Goal: Information Seeking & Learning: Find specific fact

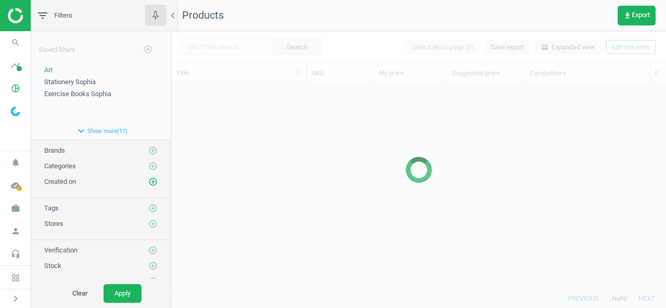
scroll to position [189, 486]
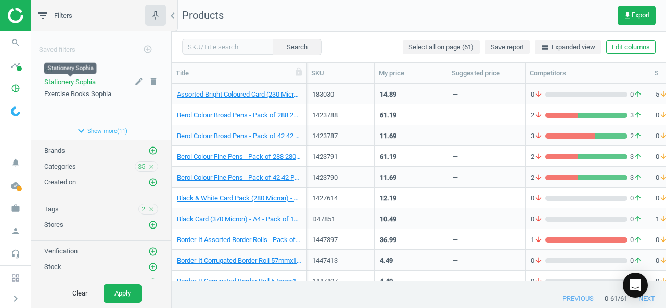
click at [80, 85] on span "Stationery Sophia" at bounding box center [69, 82] width 51 height 8
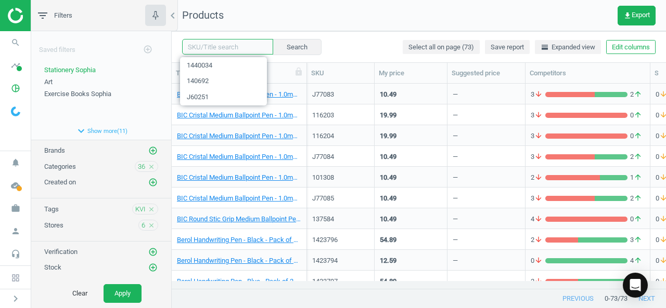
click at [215, 48] on input "text" at bounding box center [227, 47] width 91 height 16
paste input "1440034"
type input "1440034"
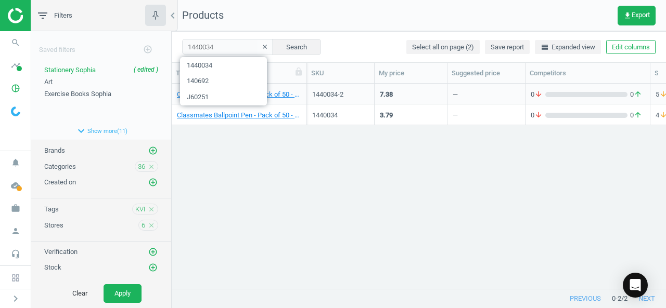
click at [563, 122] on div "0 arrow_downward 0 arrow_upward" at bounding box center [587, 117] width 114 height 13
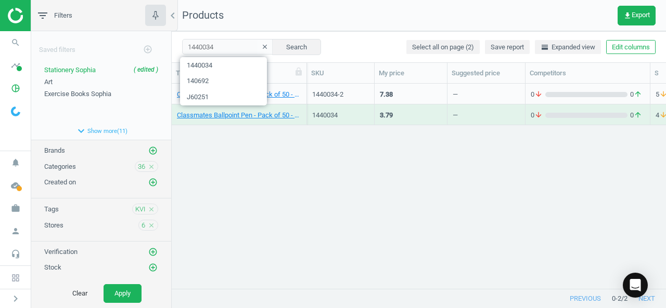
click at [563, 122] on div "0 arrow_downward 0 arrow_upward" at bounding box center [587, 117] width 114 height 13
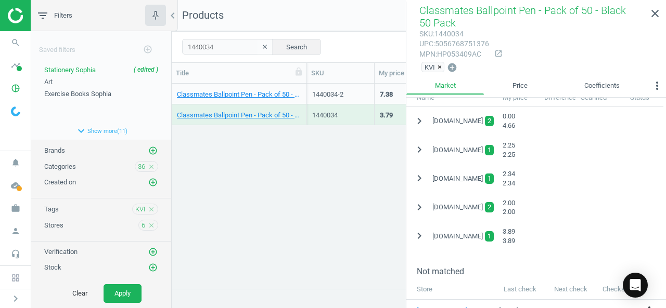
scroll to position [258, 0]
click at [419, 203] on icon "chevron_right" at bounding box center [419, 206] width 12 height 12
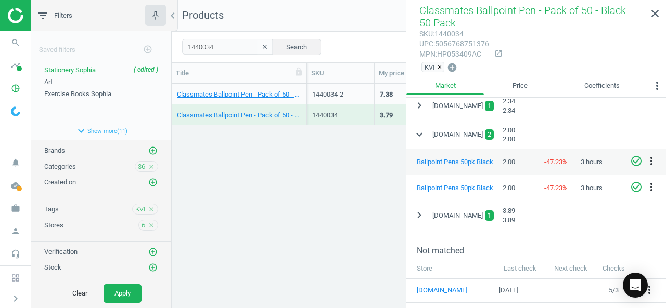
scroll to position [331, 0]
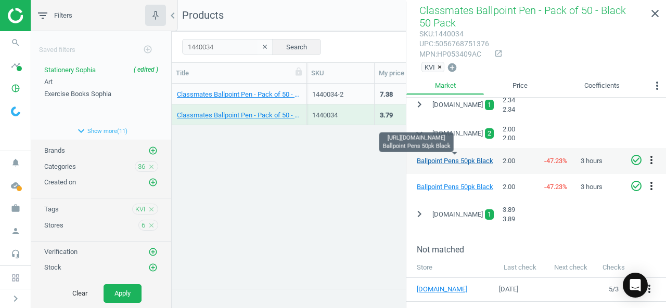
click at [482, 158] on link "Ballpoint Pens 50pk Black" at bounding box center [455, 161] width 76 height 8
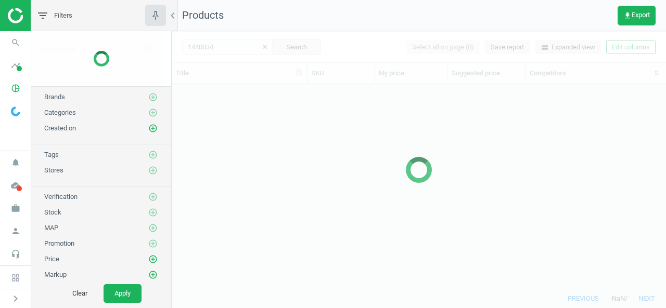
scroll to position [189, 486]
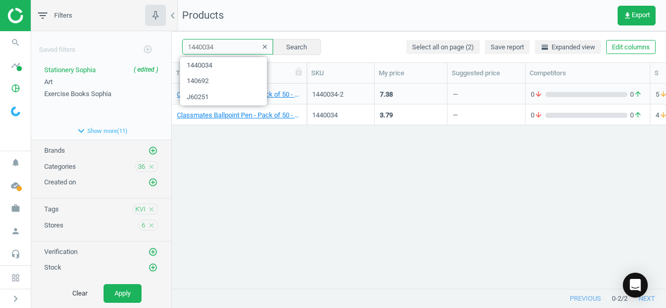
drag, startPoint x: 219, startPoint y: 45, endPoint x: 118, endPoint y: 50, distance: 101.5
click at [118, 50] on div "filter_list Filters chevron_left Saved filters add_circle_outline Stationery So…" at bounding box center [348, 154] width 634 height 308
paste input "84483"
type input "184483"
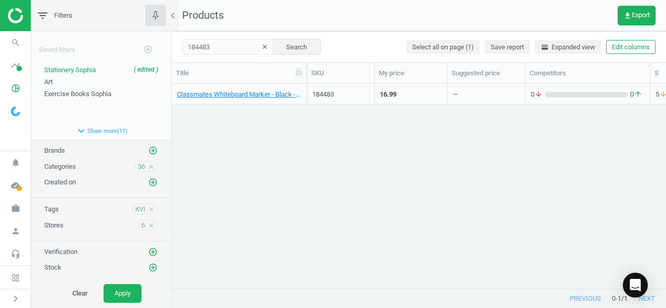
click at [630, 86] on div "0 arrow_downward 0 arrow_upward" at bounding box center [587, 94] width 114 height 18
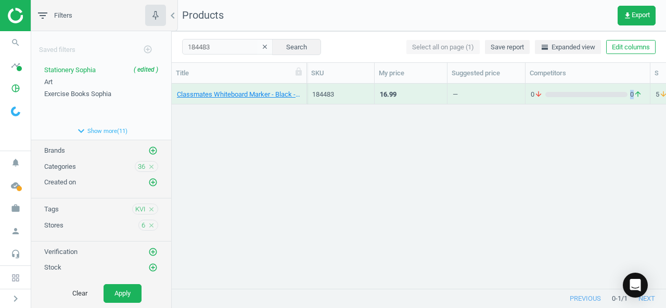
click at [630, 86] on div "0 arrow_downward 0 arrow_upward" at bounding box center [587, 94] width 114 height 18
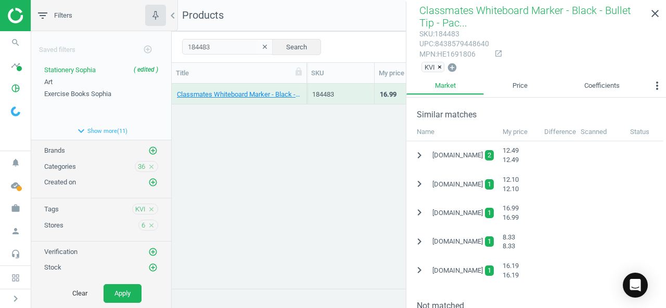
scroll to position [226, 0]
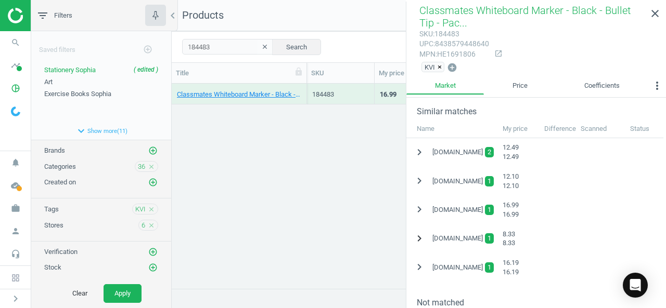
click at [418, 241] on icon "chevron_right" at bounding box center [419, 238] width 12 height 12
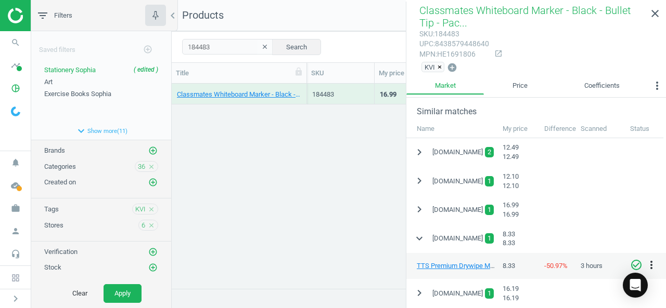
click at [524, 270] on div "8.33" at bounding box center [518, 265] width 42 height 19
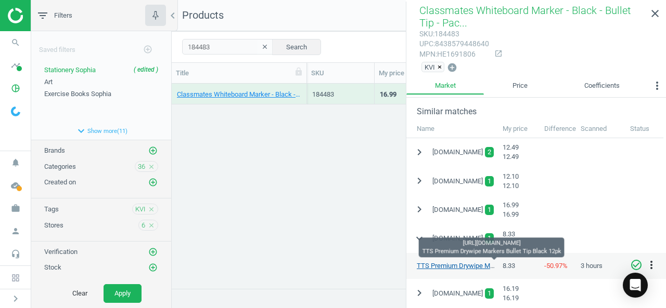
click at [474, 268] on link "TTS Premium Drywipe Markers Bullet Tip Black 12pk" at bounding box center [494, 266] width 155 height 8
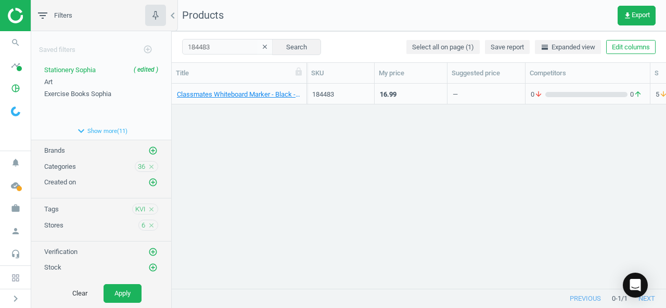
click at [564, 100] on div "0 arrow_downward 0 arrow_upward" at bounding box center [587, 96] width 114 height 13
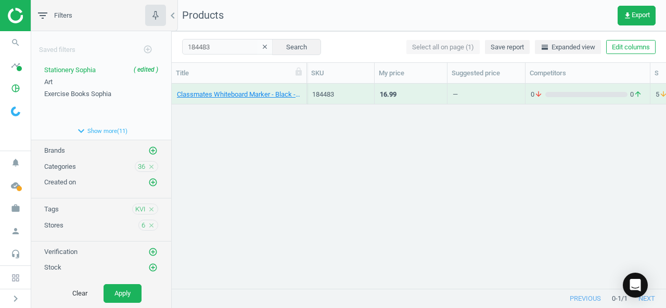
click at [564, 100] on div "0 arrow_downward 0 arrow_upward" at bounding box center [587, 96] width 114 height 13
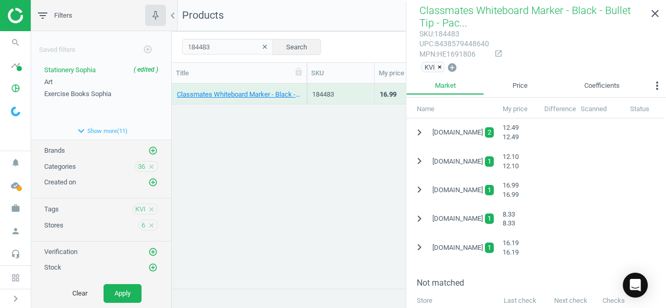
scroll to position [251, 0]
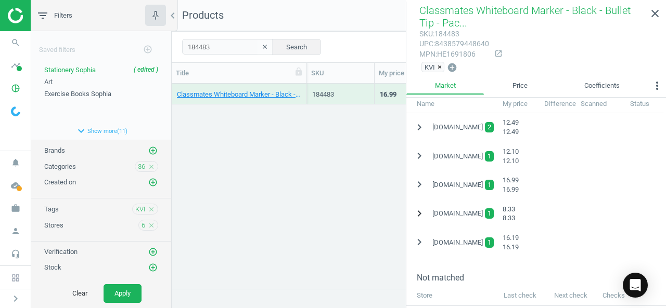
click at [420, 212] on icon "chevron_right" at bounding box center [419, 214] width 12 height 12
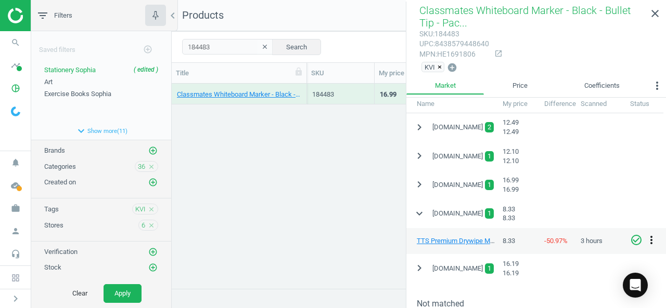
click at [651, 240] on icon "more_vert" at bounding box center [651, 240] width 12 height 12
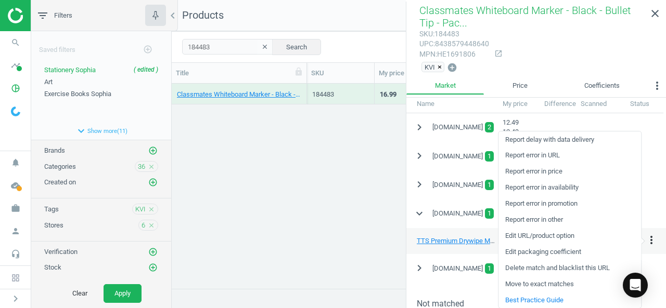
click at [542, 255] on link "Edit packaging coefficient" at bounding box center [569, 252] width 142 height 16
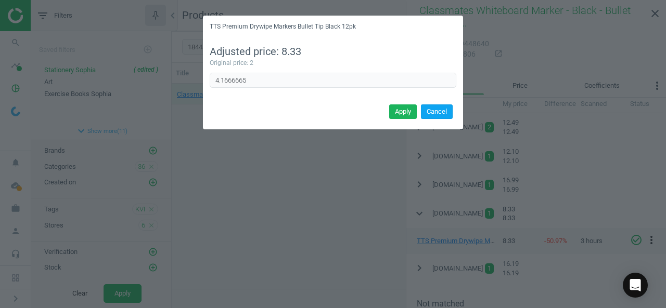
click at [440, 113] on button "Cancel" at bounding box center [437, 112] width 32 height 15
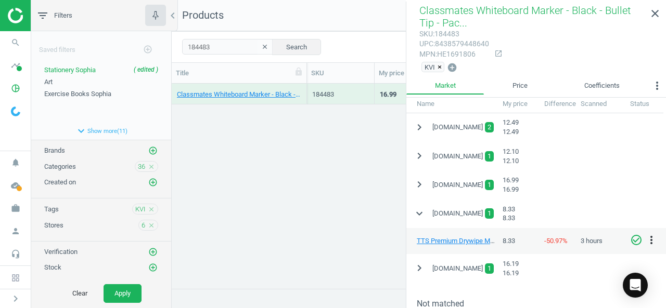
click at [358, 182] on div "Classmates Whiteboard Marker - Black - Bullet Tip - Pack of 50 50 Pack 184483 1…" at bounding box center [419, 183] width 494 height 198
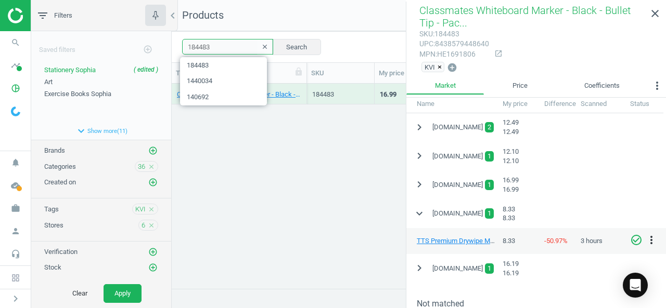
drag, startPoint x: 221, startPoint y: 42, endPoint x: 105, endPoint y: 24, distance: 116.8
click at [105, 24] on div "filter_list Filters chevron_left Saved filters add_circle_outline Stationery So…" at bounding box center [348, 154] width 634 height 308
paste input "6706"
type input "186706"
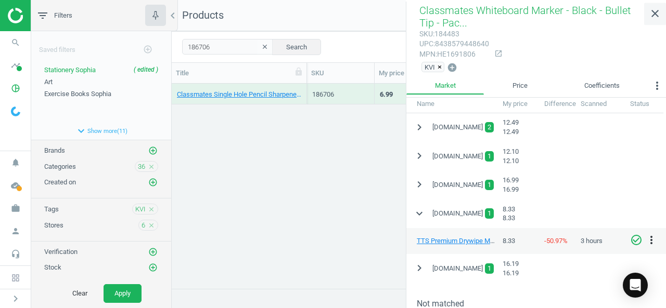
click at [657, 8] on icon "close" at bounding box center [655, 13] width 12 height 12
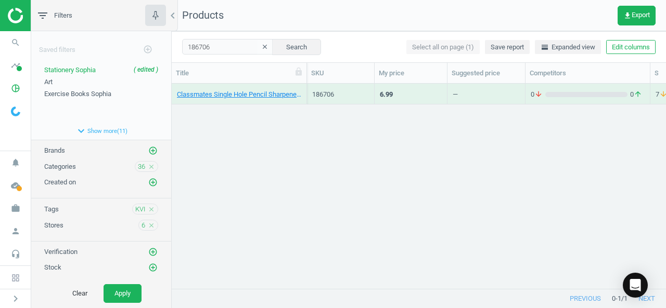
click at [552, 99] on div "0 arrow_downward 0 arrow_upward" at bounding box center [587, 96] width 114 height 13
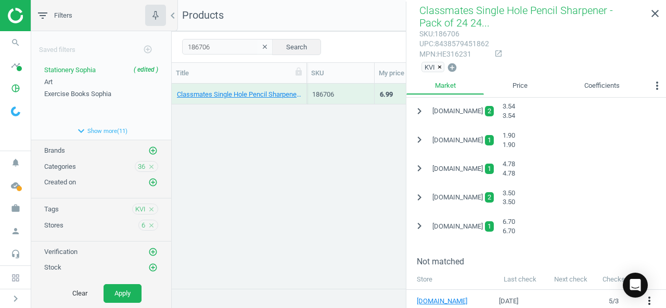
scroll to position [269, 0]
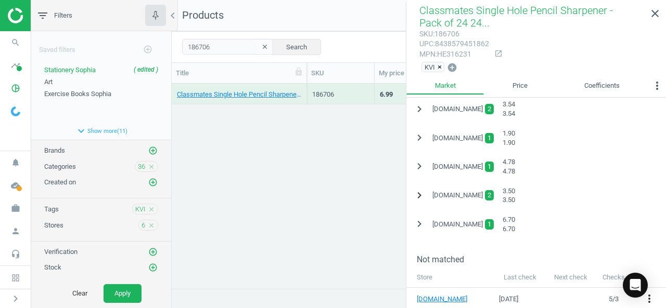
click at [421, 198] on icon "chevron_right" at bounding box center [419, 195] width 12 height 12
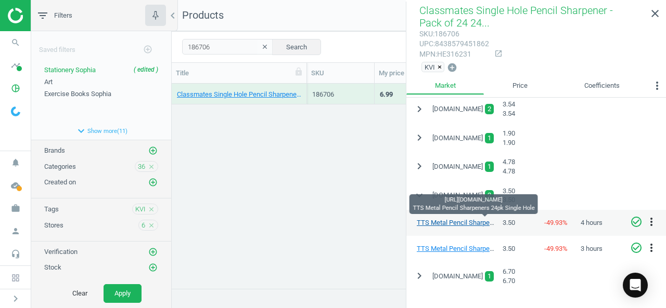
click at [446, 221] on link "TTS Metal Pencil Sharpeners 24pk Single Hole" at bounding box center [485, 223] width 137 height 8
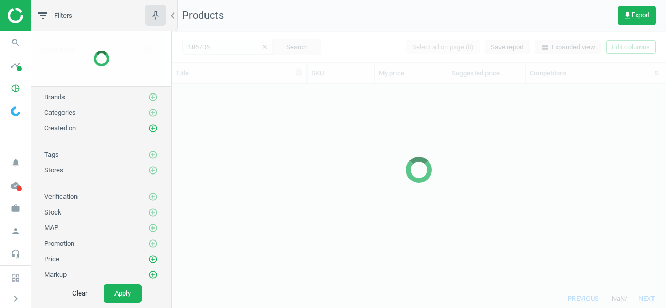
scroll to position [189, 486]
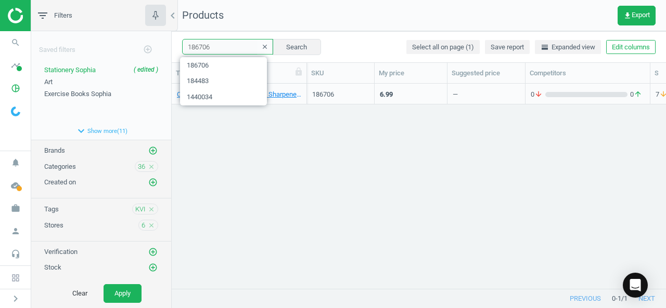
drag, startPoint x: 215, startPoint y: 47, endPoint x: 120, endPoint y: 44, distance: 95.2
click at [120, 44] on div "filter_list Filters chevron_left Saved filters add_circle_outline Stationery So…" at bounding box center [348, 154] width 634 height 308
paste input "802"
type input "186802"
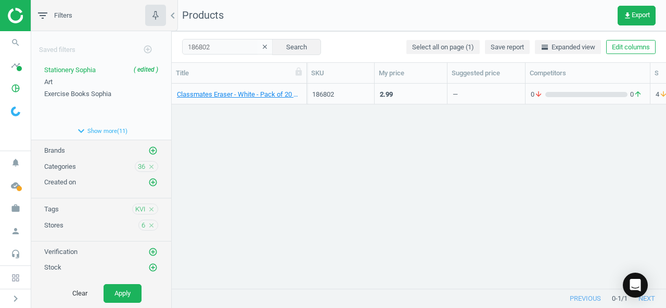
click at [574, 100] on div "0 arrow_downward 0 arrow_upward" at bounding box center [587, 96] width 114 height 13
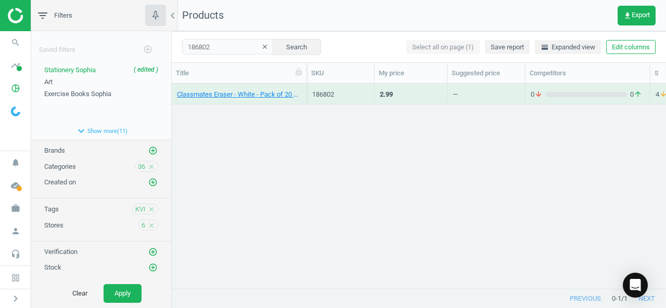
click at [574, 100] on div "0 arrow_downward 0 arrow_upward" at bounding box center [587, 96] width 114 height 13
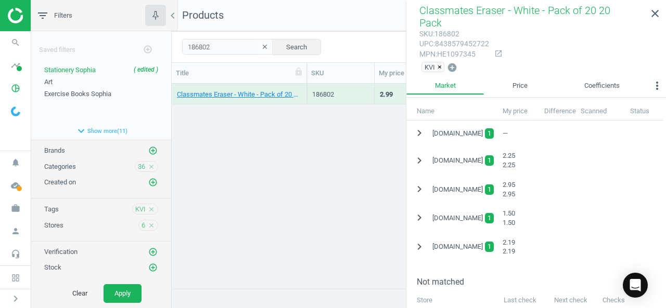
scroll to position [248, 0]
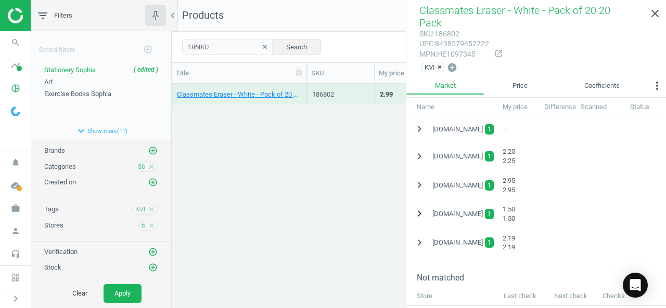
click at [418, 208] on icon "chevron_right" at bounding box center [419, 214] width 12 height 12
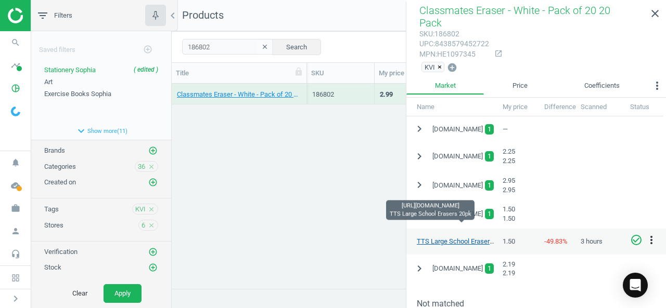
click at [460, 238] on link "TTS Large School Erasers 20pk" at bounding box center [463, 242] width 93 height 8
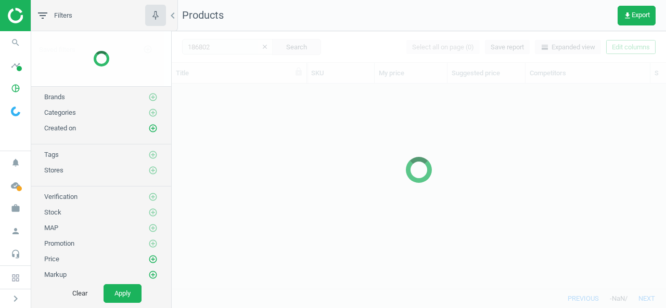
scroll to position [189, 486]
